Goal: Communication & Community: Answer question/provide support

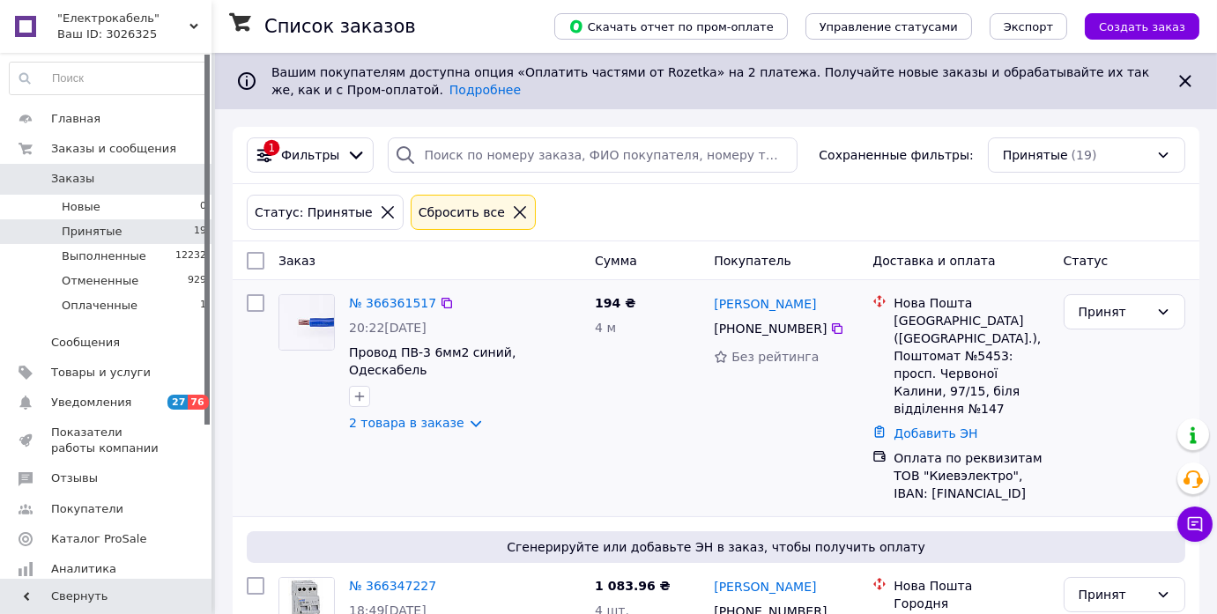
click at [1103, 391] on div "Принят" at bounding box center [1125, 398] width 136 height 222
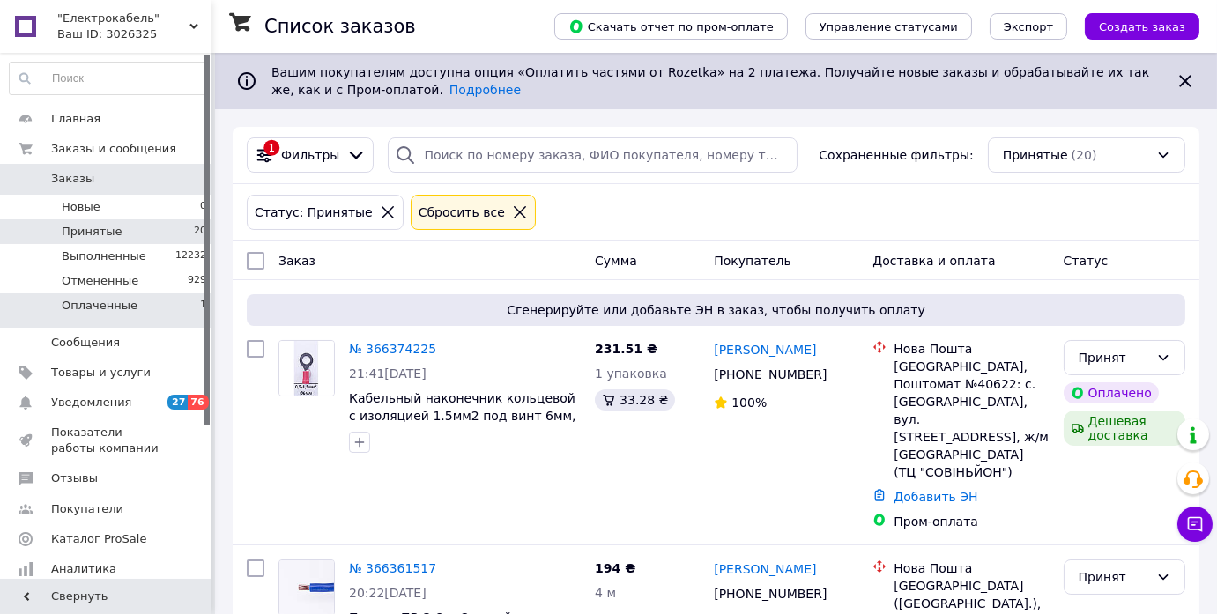
click at [131, 297] on li "Оплаченные 1" at bounding box center [108, 309] width 217 height 33
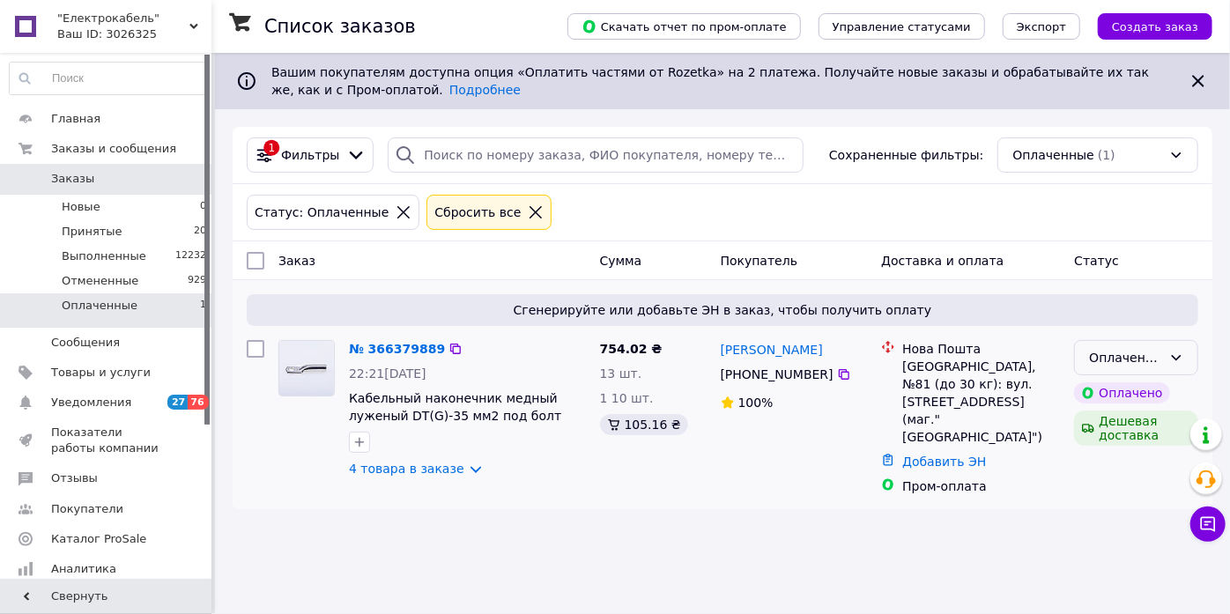
click at [1101, 353] on div "Оплаченный" at bounding box center [1125, 357] width 73 height 19
click at [1104, 389] on li "Принят" at bounding box center [1137, 395] width 122 height 32
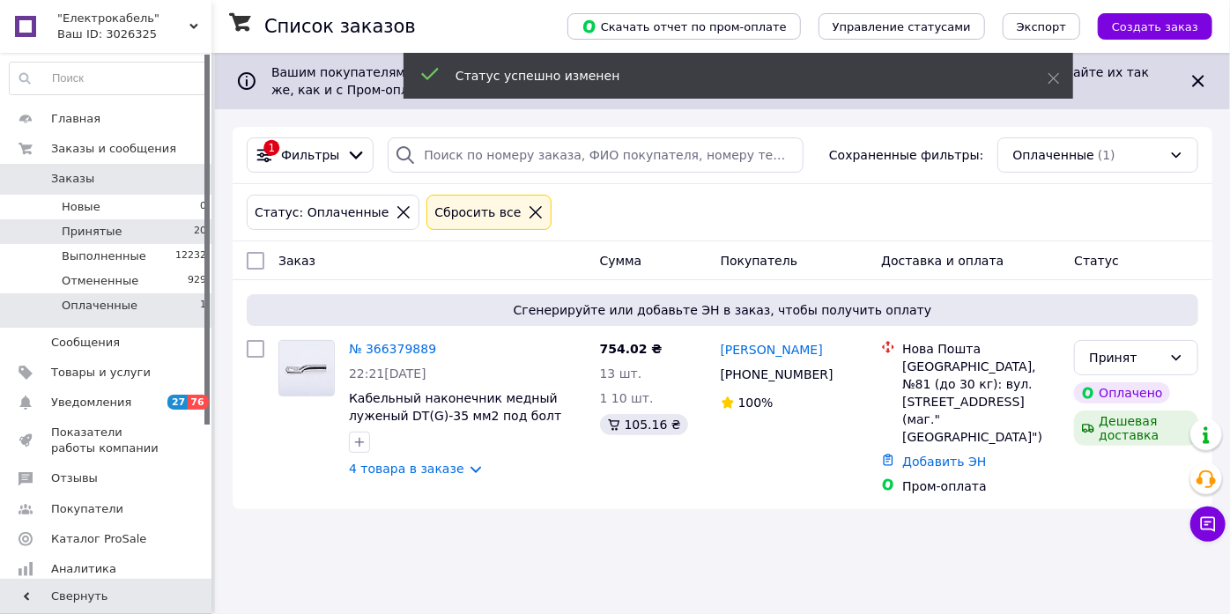
click at [126, 224] on li "Принятые 20" at bounding box center [108, 231] width 217 height 25
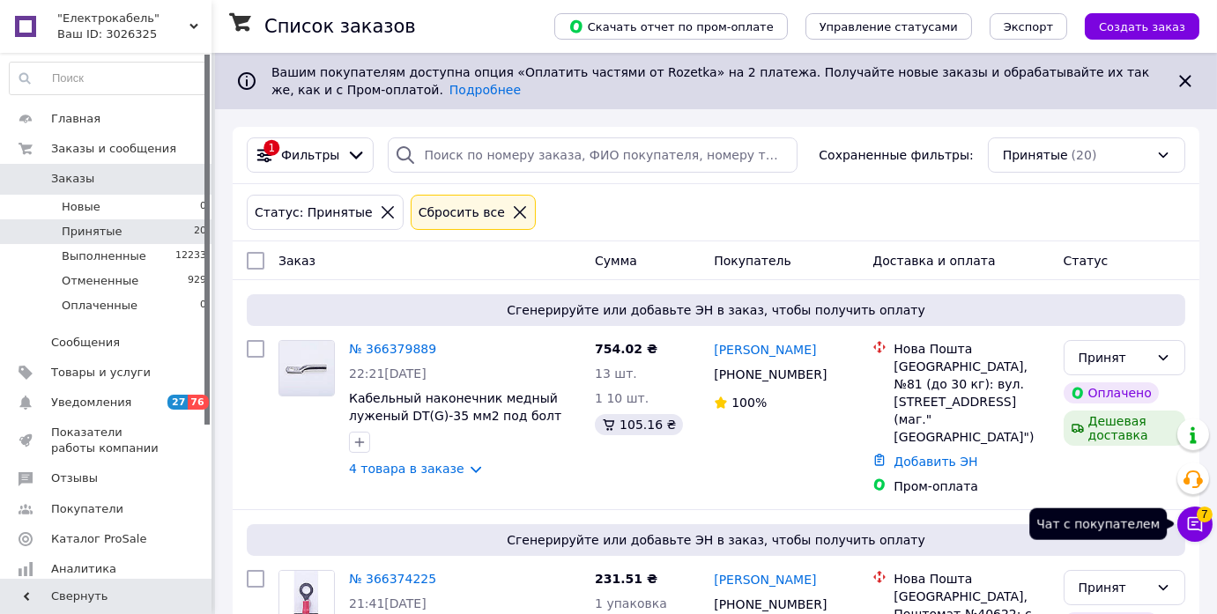
click at [1200, 524] on icon at bounding box center [1195, 524] width 15 height 15
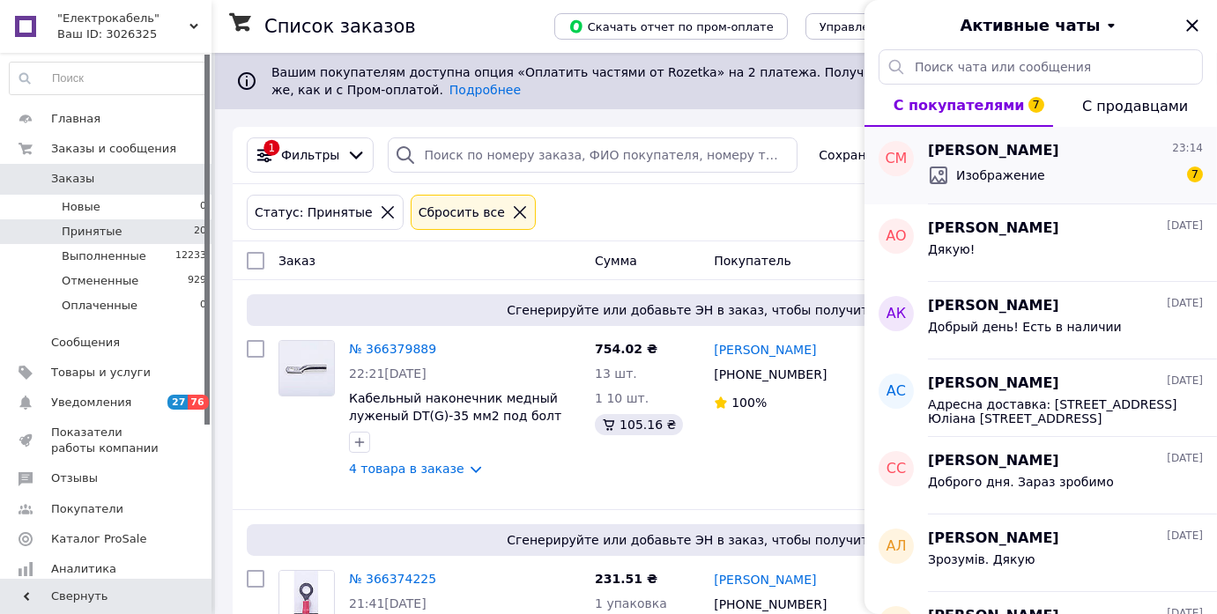
click at [1006, 169] on span "Изображение" at bounding box center [1000, 176] width 89 height 18
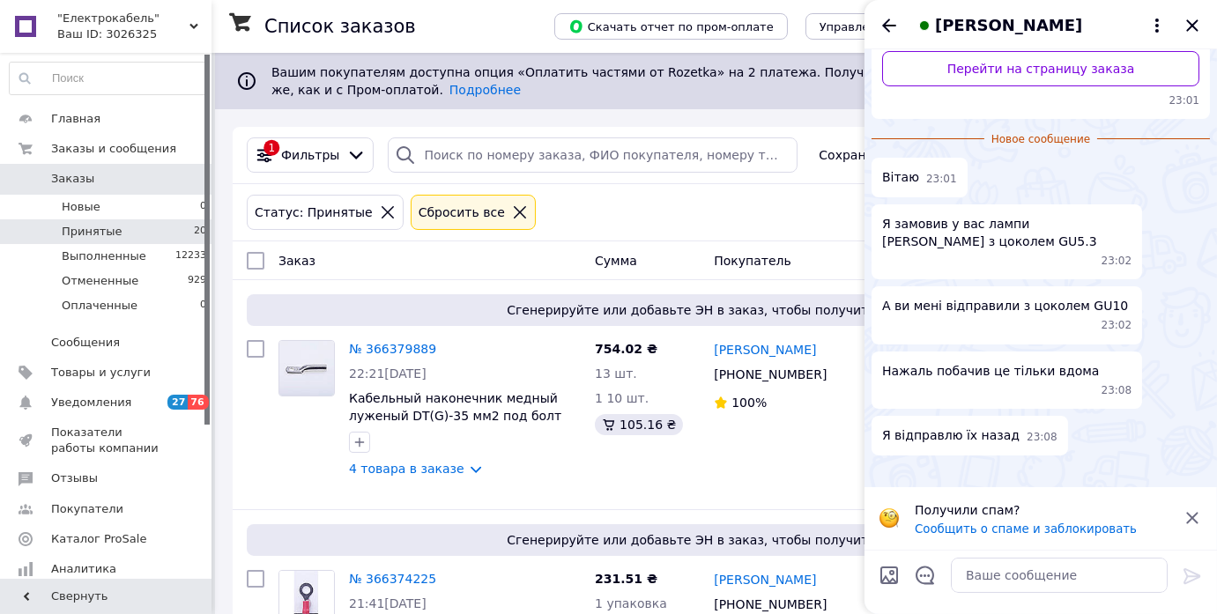
scroll to position [449, 0]
click at [886, 465] on img at bounding box center [879, 472] width 14 height 14
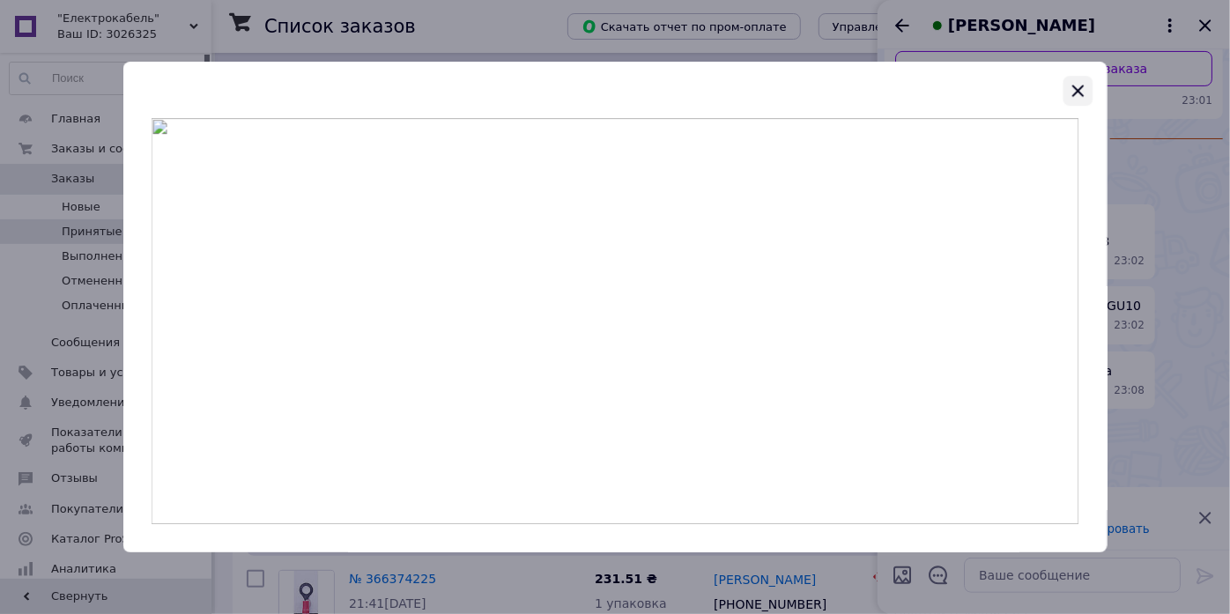
click at [1079, 93] on icon "button" at bounding box center [1077, 90] width 21 height 21
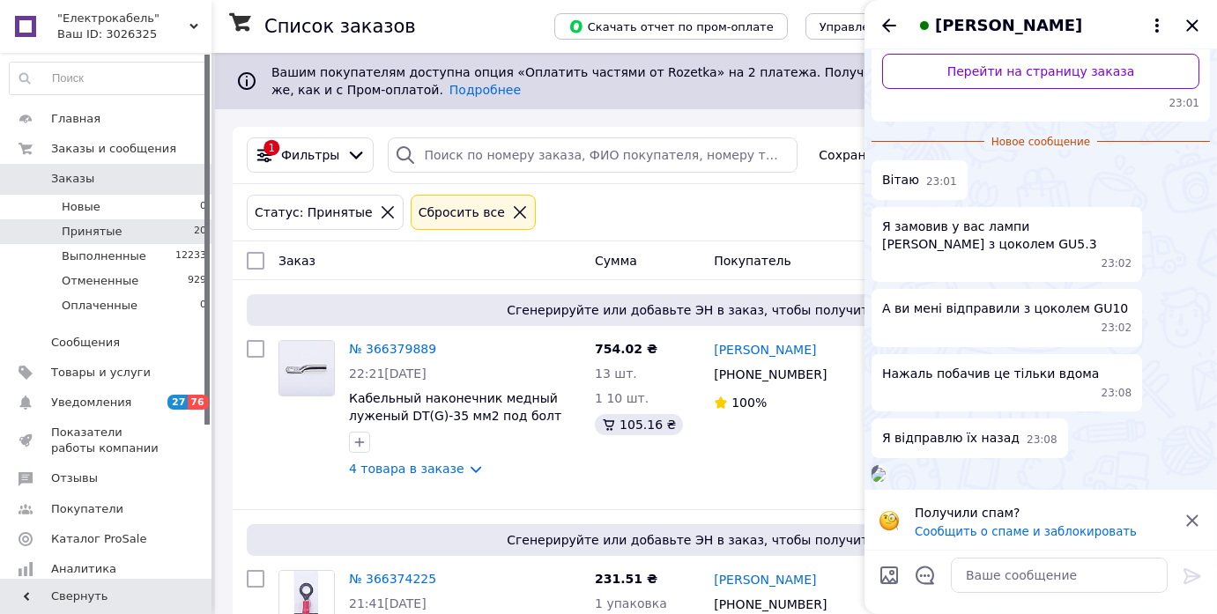
scroll to position [240, 0]
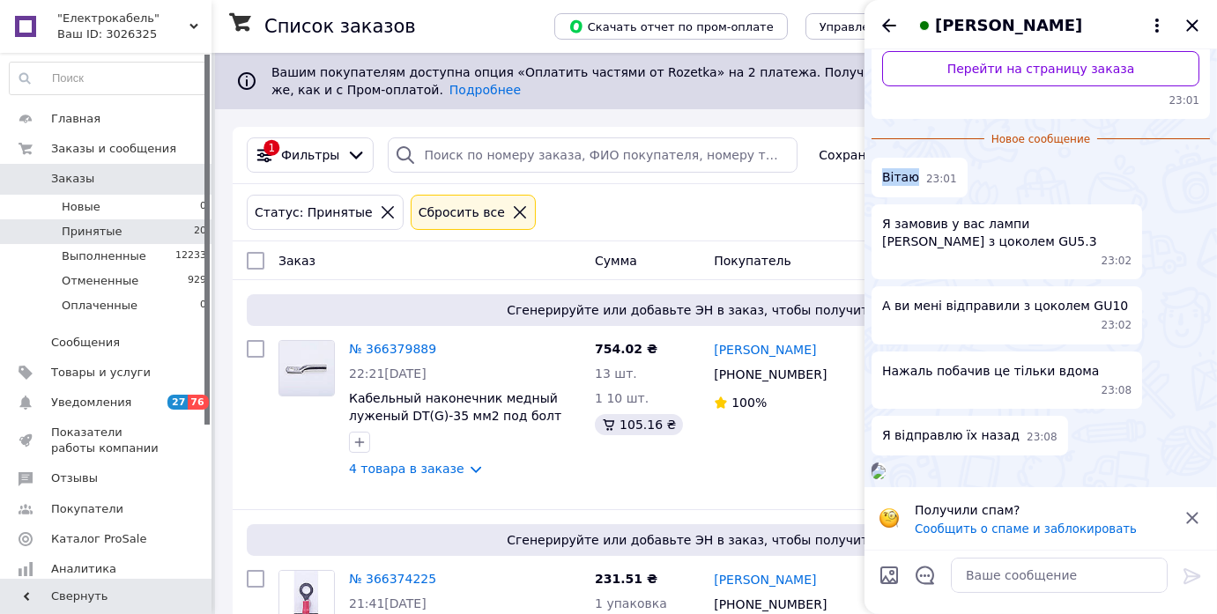
drag, startPoint x: 883, startPoint y: 168, endPoint x: 912, endPoint y: 166, distance: 29.2
click at [912, 168] on span "Вітаю" at bounding box center [900, 177] width 37 height 19
copy span "Вітаю"
click at [981, 576] on textarea at bounding box center [1059, 575] width 217 height 35
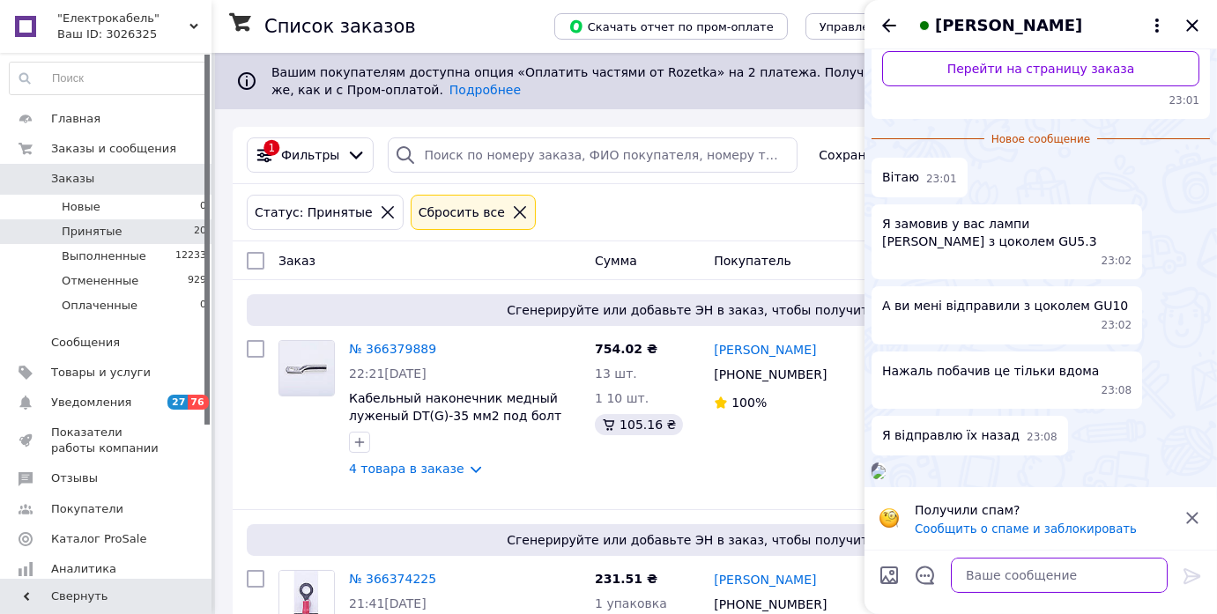
paste textarea "Вітаю"
type textarea "Вітаю"
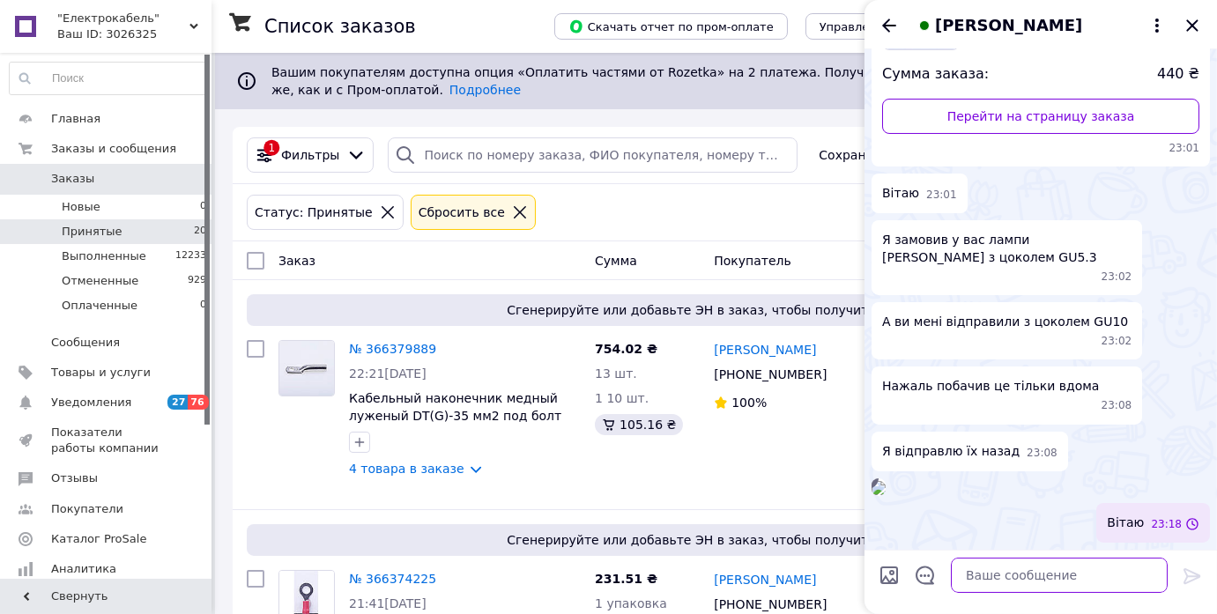
scroll to position [399, 0]
click at [1114, 479] on div "23:14" at bounding box center [1041, 488] width 338 height 18
click at [1002, 579] on textarea at bounding box center [1059, 575] width 217 height 35
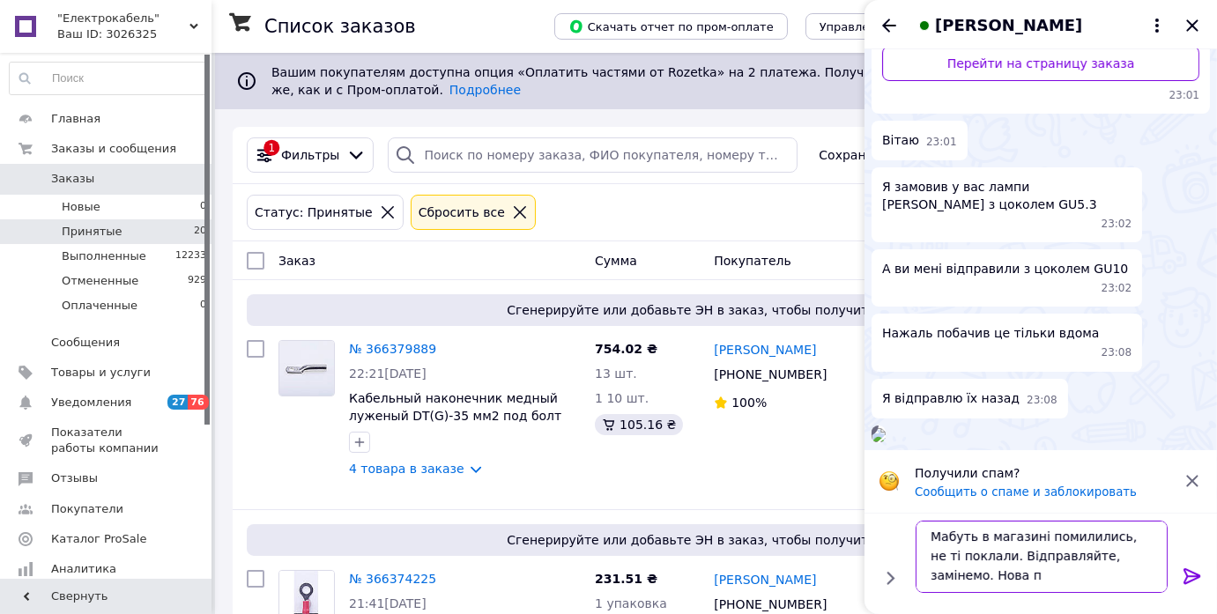
scroll to position [1, 0]
type textarea "Мабуть в магазині помилились, не ті поклали. Відправляйте, замінемо. Нова пошта…"
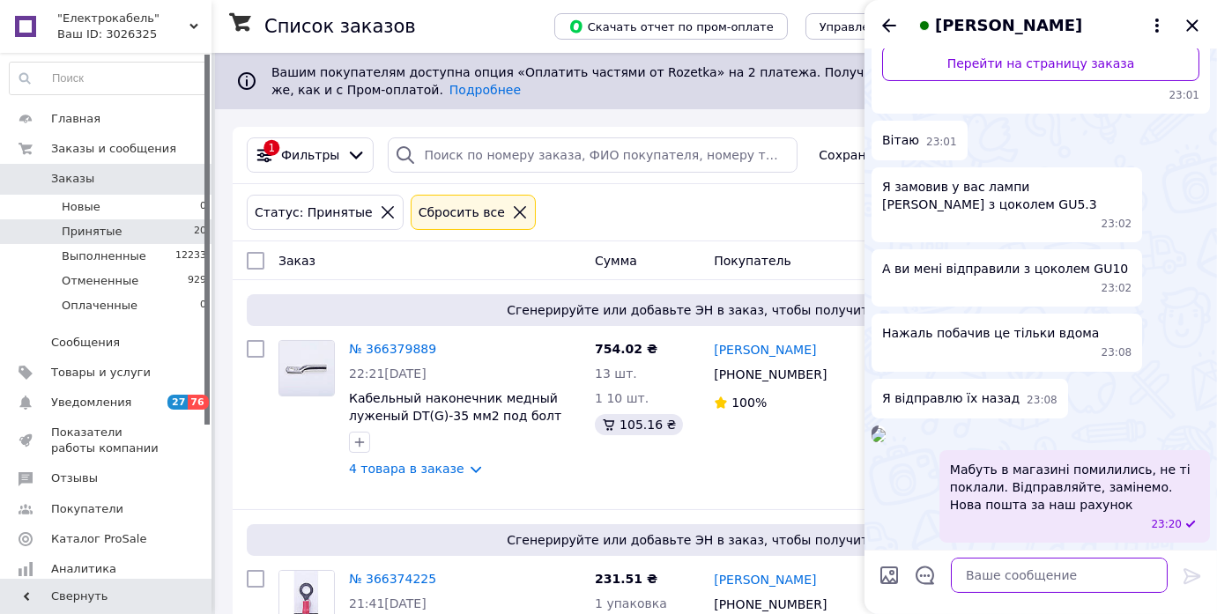
scroll to position [452, 0]
click at [1137, 426] on div "23:14" at bounding box center [1041, 435] width 338 height 18
click at [887, 17] on icon "Назад" at bounding box center [889, 25] width 21 height 21
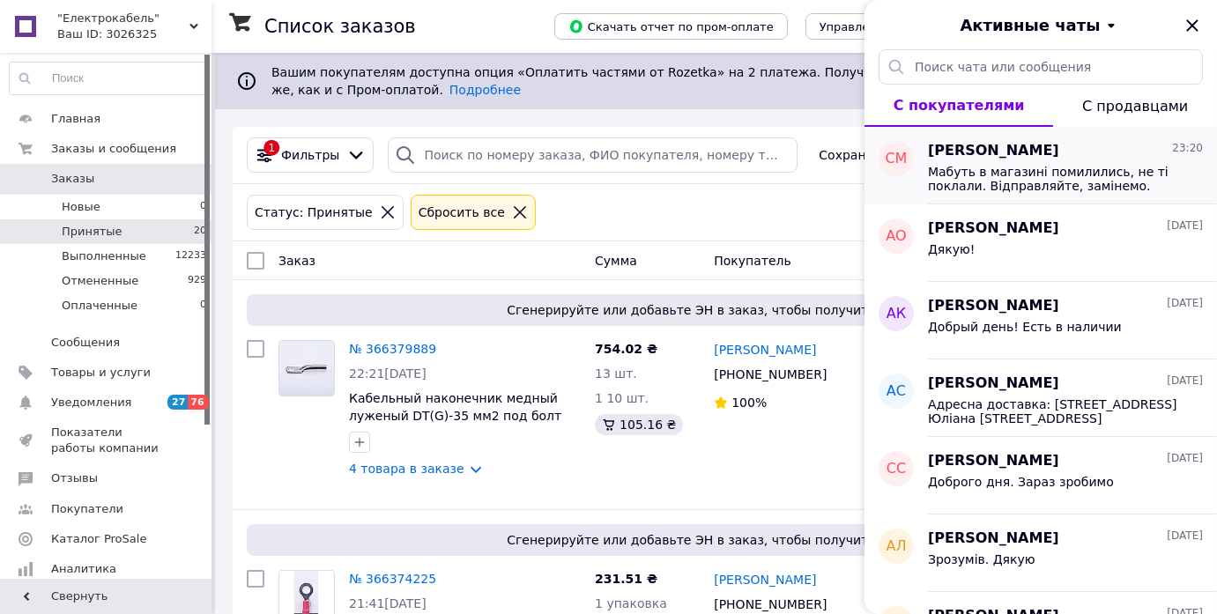
click at [1042, 166] on span "Мабуть в магазині помилились, не ті поклали. Відправляйте, замінемо. Нова пошта…" at bounding box center [1053, 179] width 250 height 28
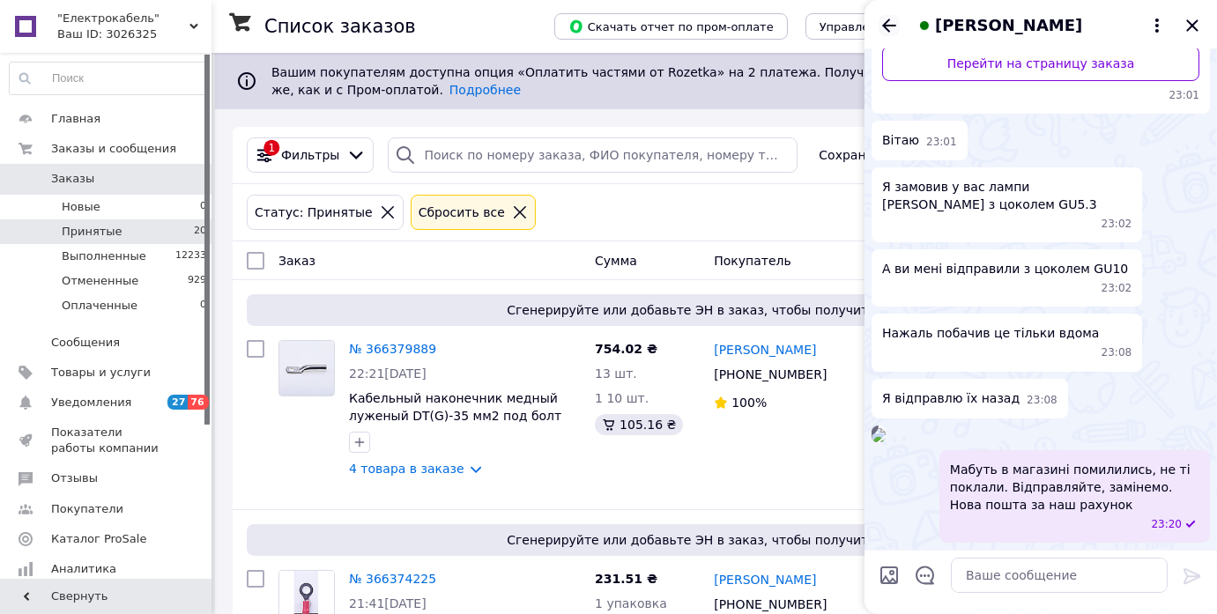
click at [884, 25] on icon "Назад" at bounding box center [889, 25] width 14 height 13
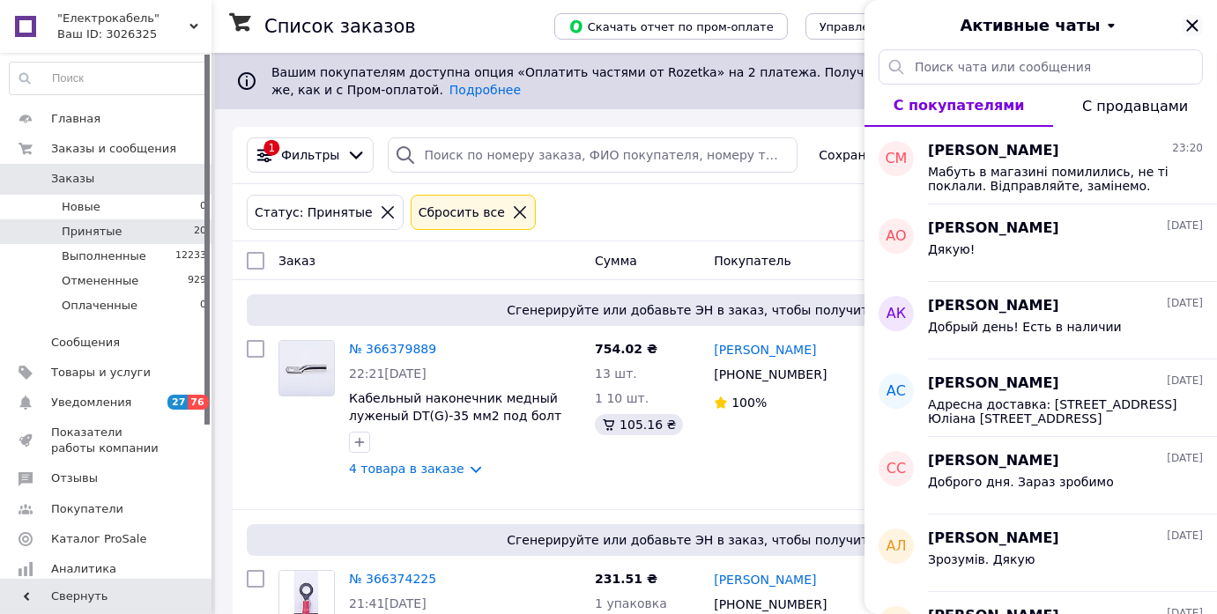
click at [1189, 28] on icon "Закрыть" at bounding box center [1191, 24] width 11 height 11
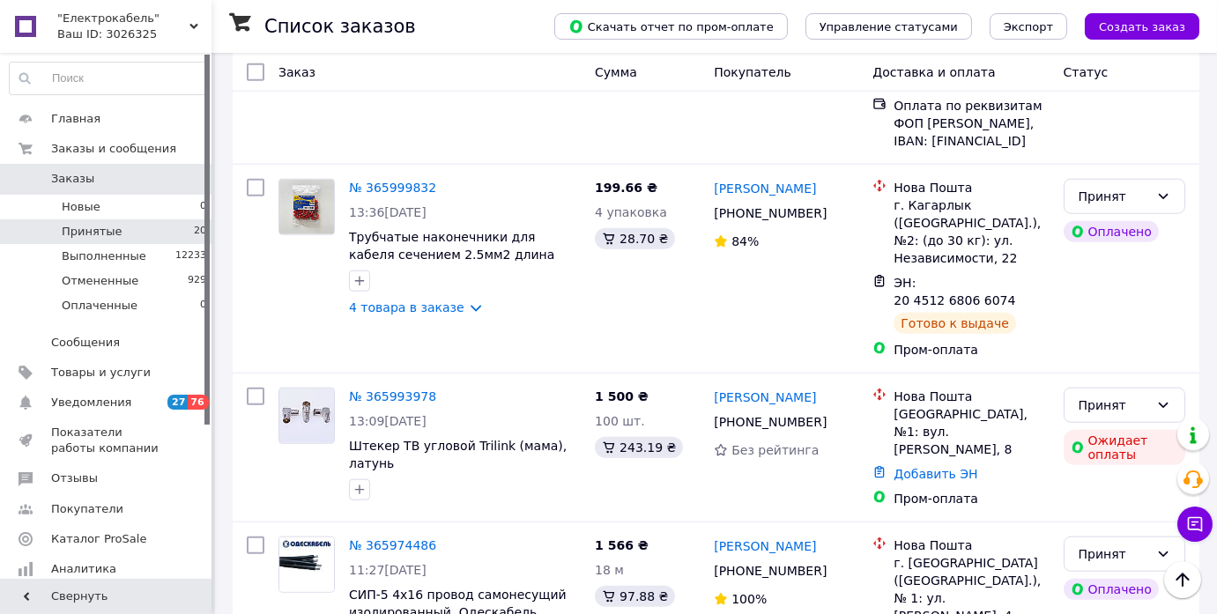
scroll to position [3597, 0]
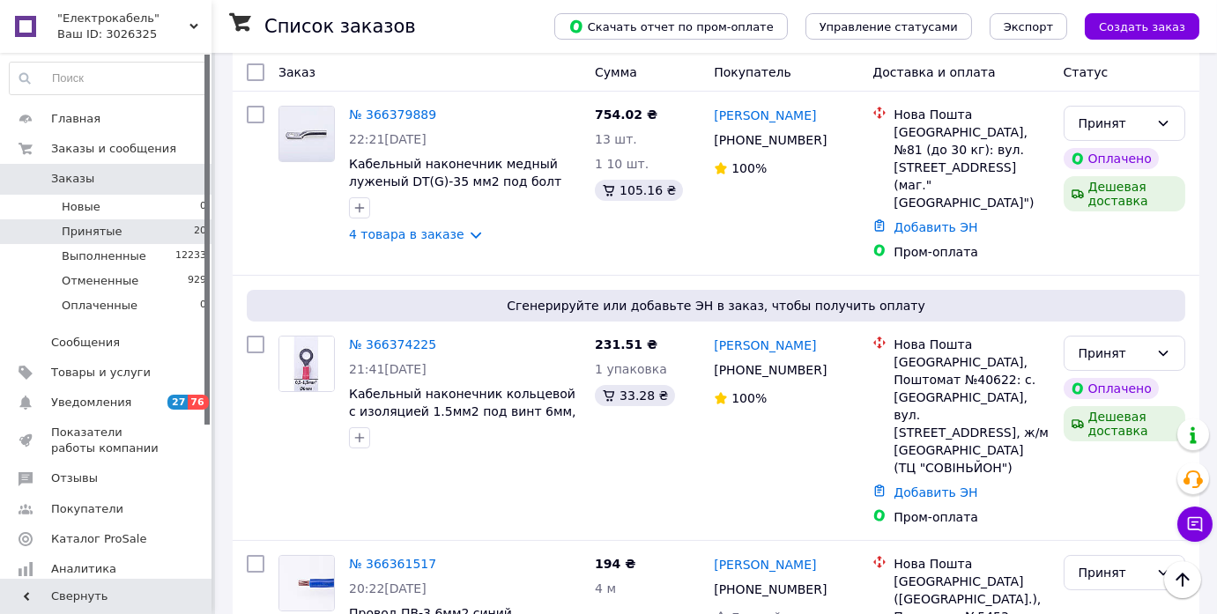
scroll to position [0, 0]
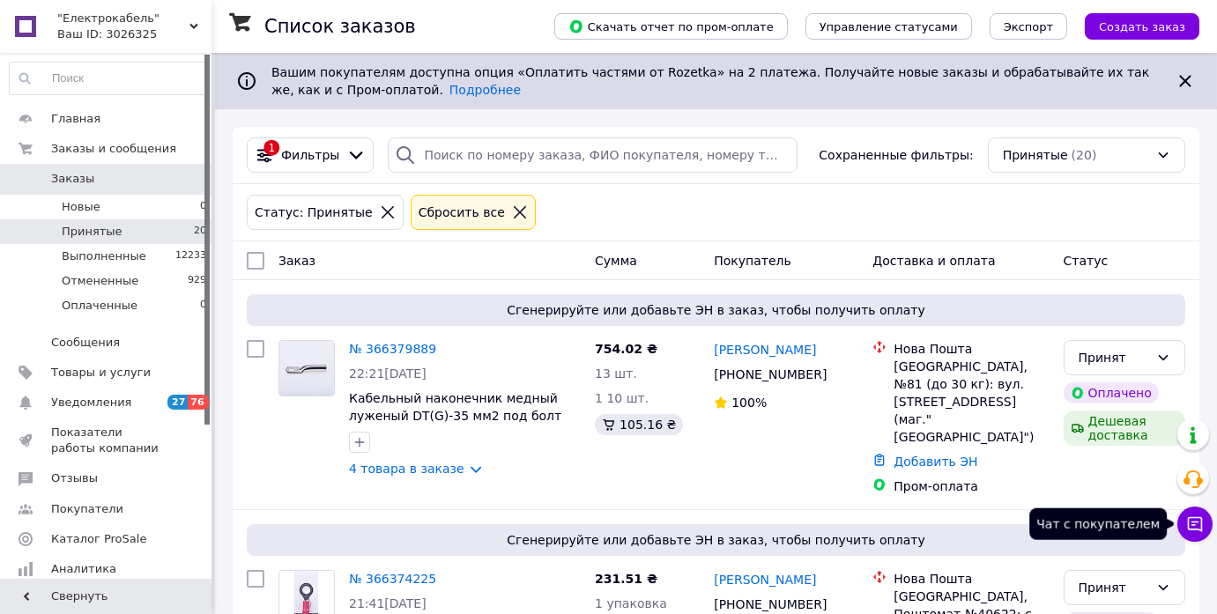
click at [1186, 522] on icon at bounding box center [1195, 525] width 18 height 18
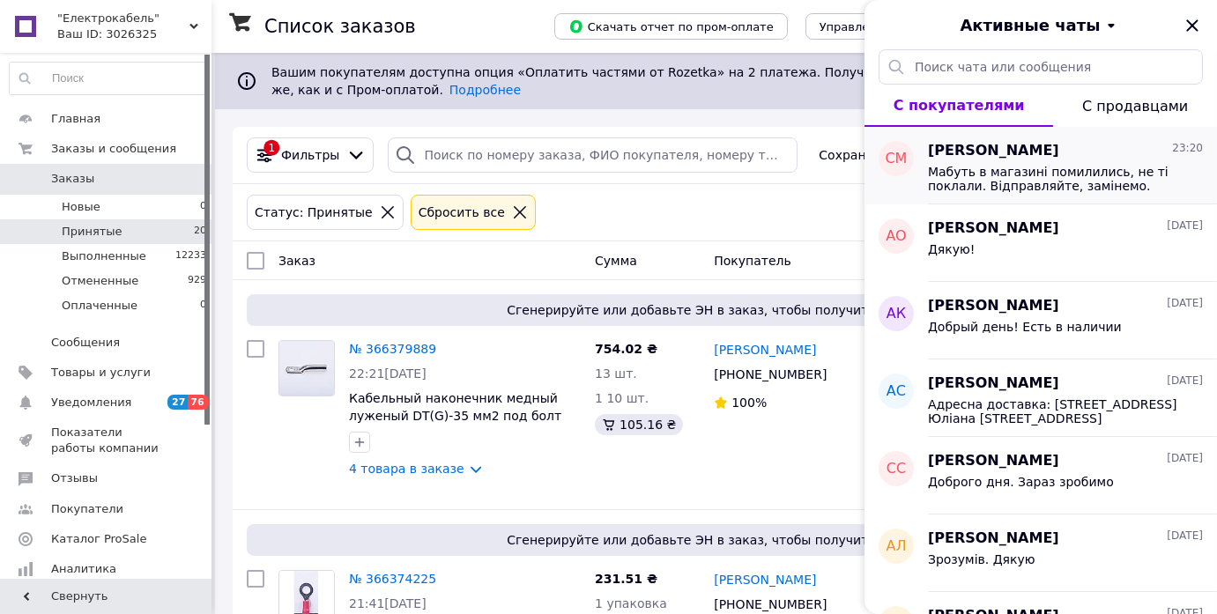
click at [1064, 177] on span "Мабуть в магазині помилились, не ті поклали. Відправляйте, замінемо. Нова пошта…" at bounding box center [1053, 179] width 250 height 28
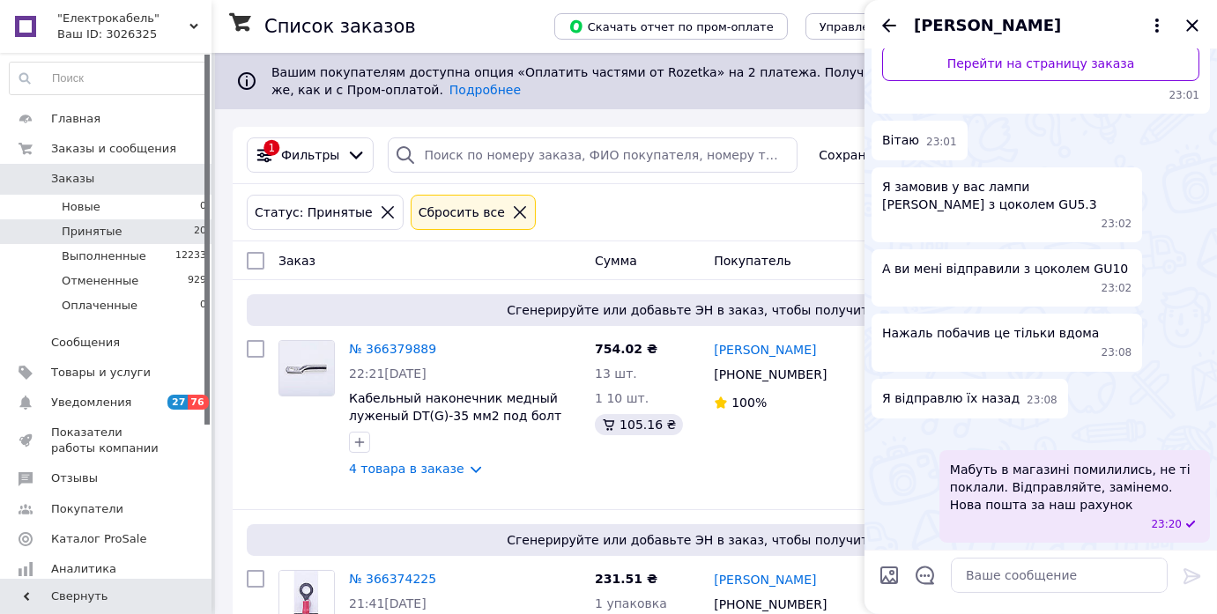
scroll to position [452, 0]
click at [895, 29] on icon "Назад" at bounding box center [889, 25] width 21 height 21
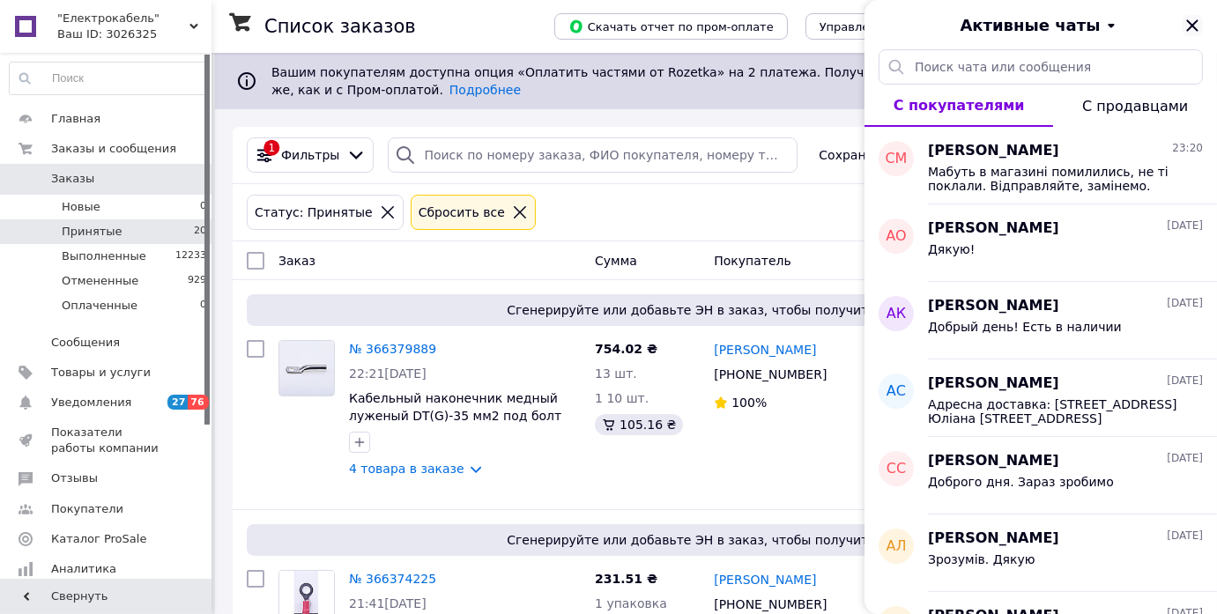
click at [1199, 25] on icon "Закрыть" at bounding box center [1192, 25] width 21 height 21
